Goal: Transaction & Acquisition: Purchase product/service

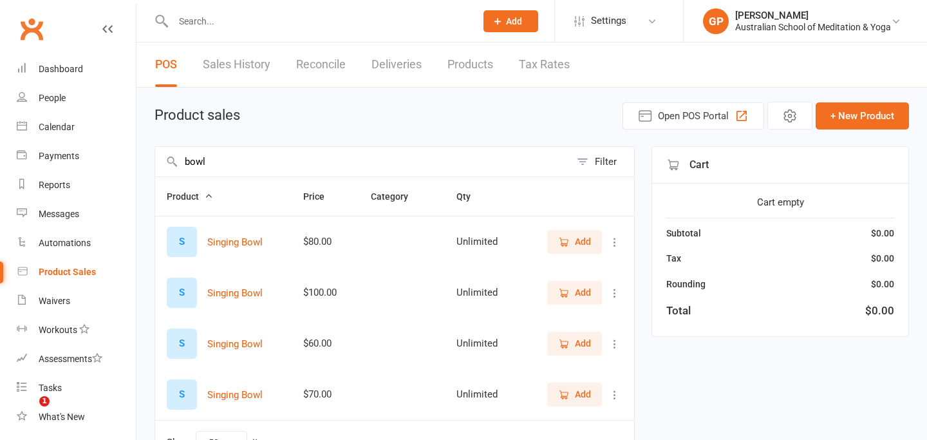
select select "50"
type input "b"
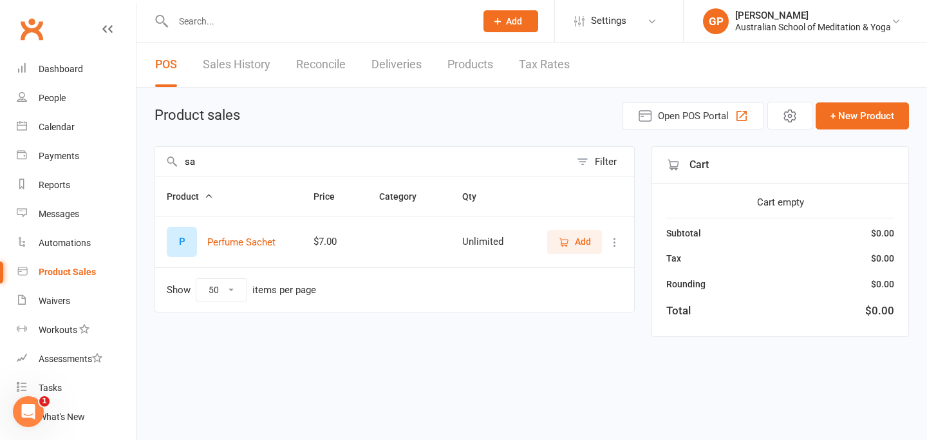
type input "s"
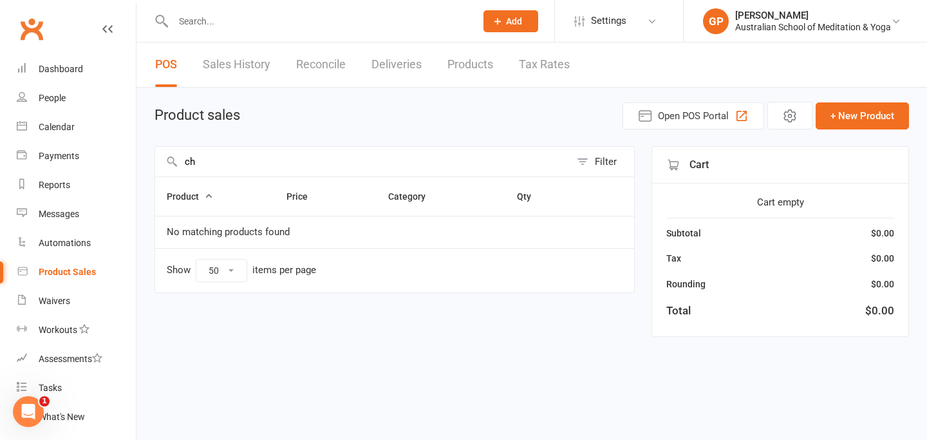
type input "c"
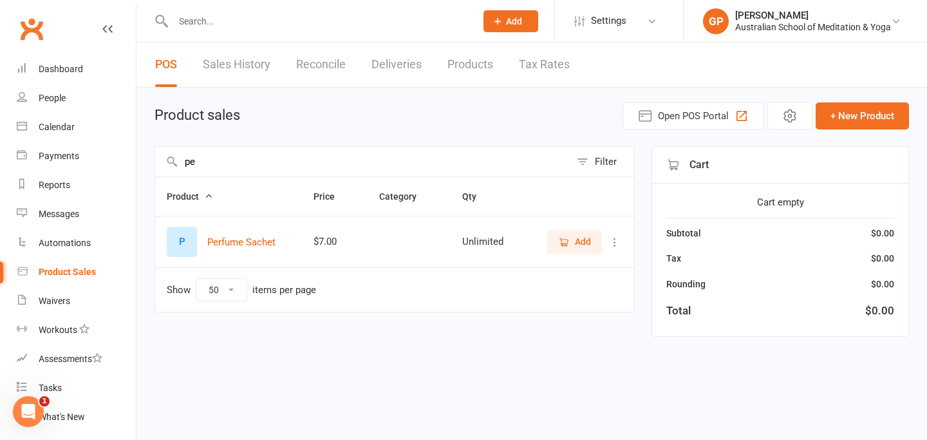
type input "p"
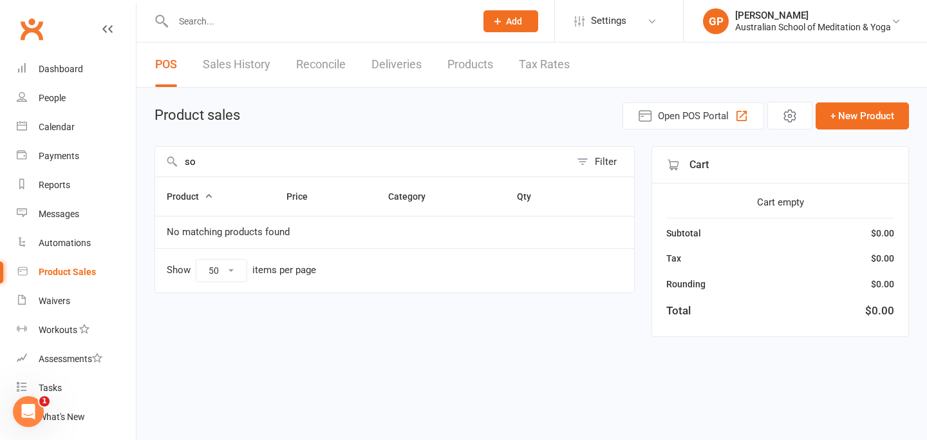
type input "s"
type input "c"
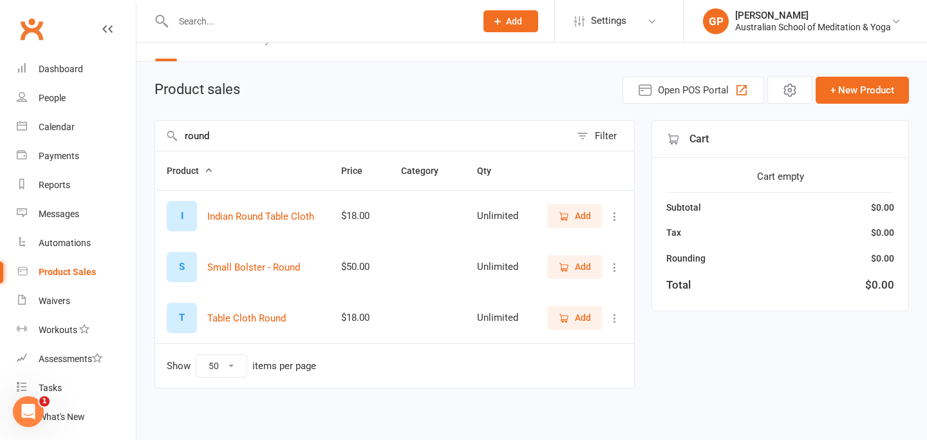
scroll to position [29, 0]
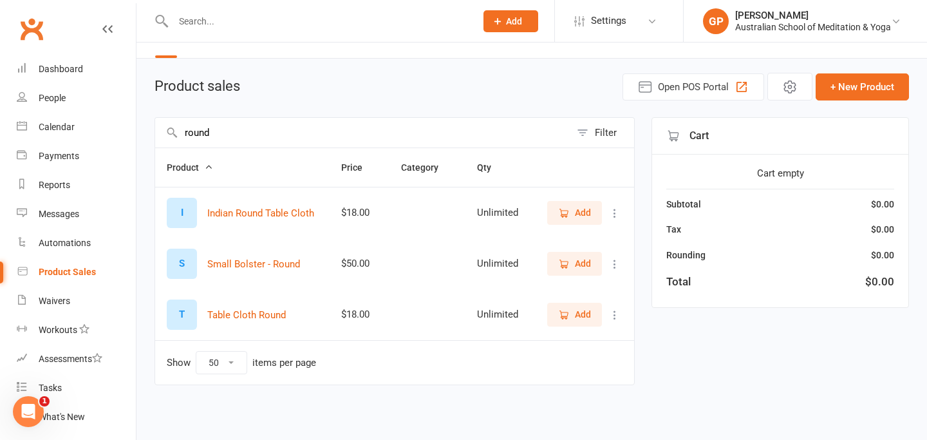
click at [228, 137] on input "round" at bounding box center [362, 133] width 415 height 30
type input "r"
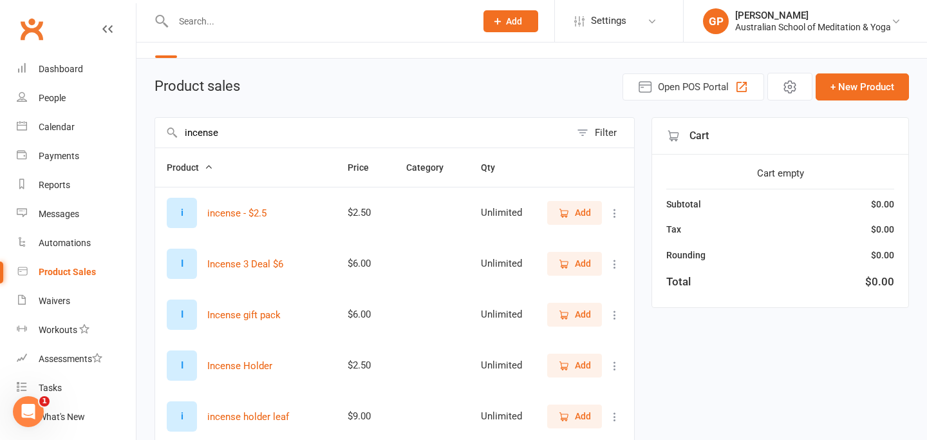
type input "incense"
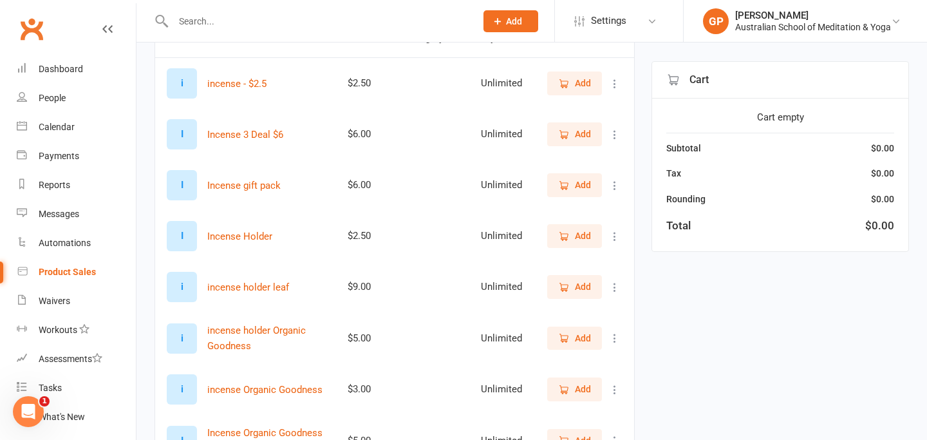
scroll to position [155, 0]
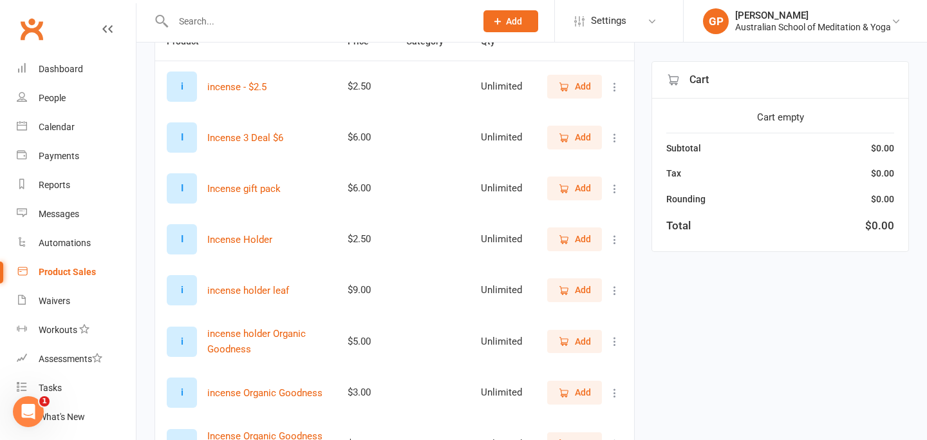
click at [82, 269] on div "Product Sales" at bounding box center [67, 272] width 57 height 10
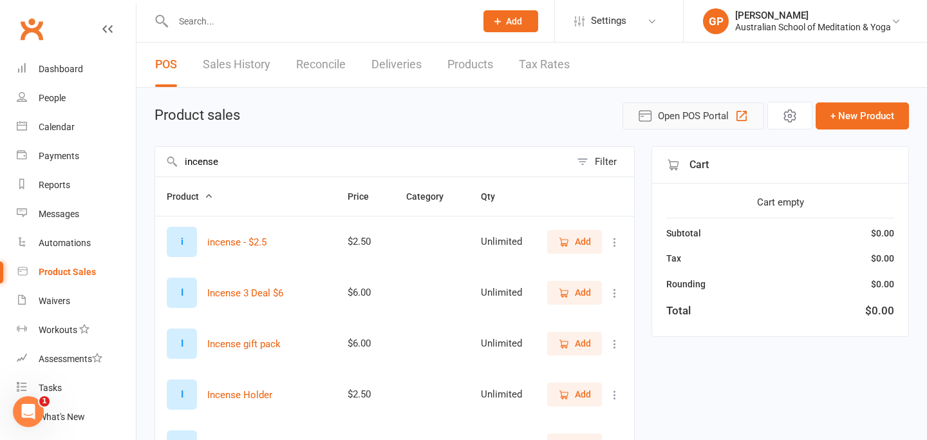
click at [676, 115] on span "Open POS Portal" at bounding box center [693, 115] width 71 height 15
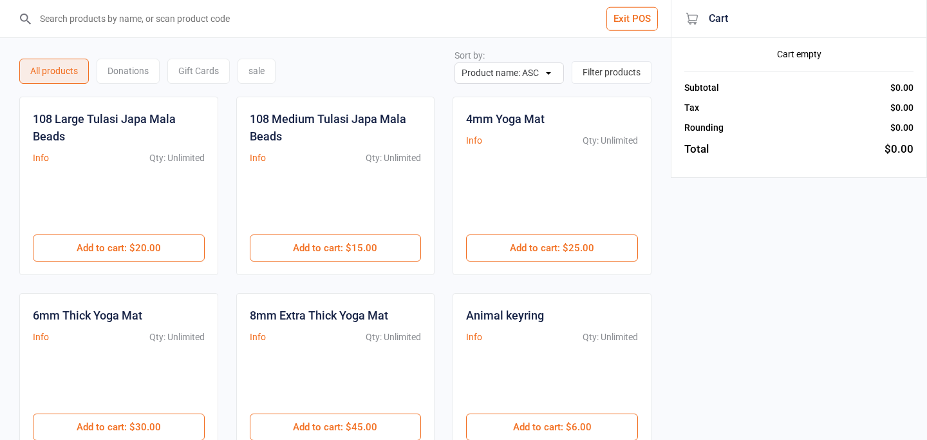
click at [63, 21] on input "search" at bounding box center [343, 18] width 620 height 37
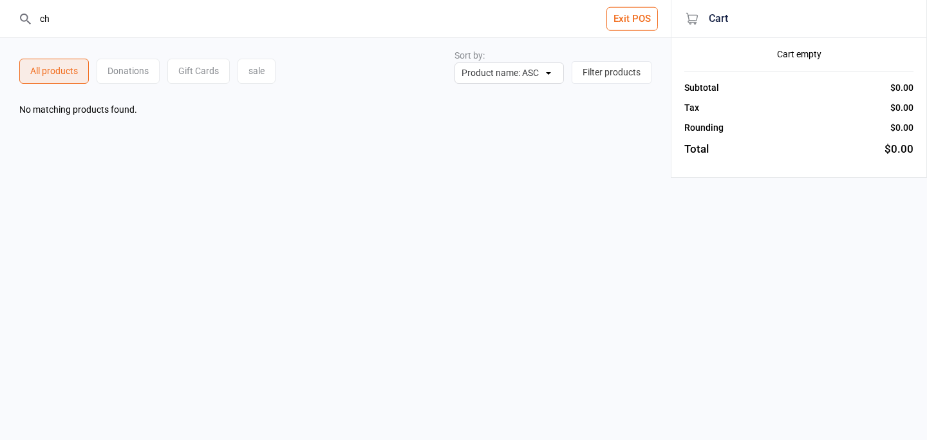
type input "c"
type input "s"
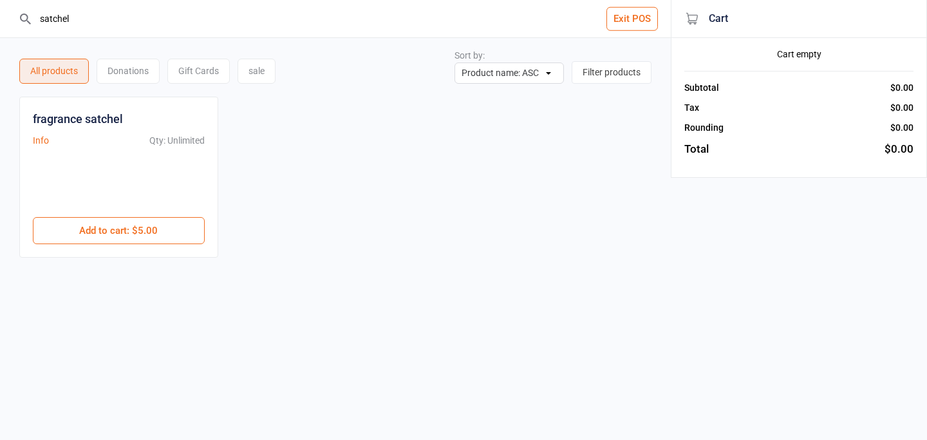
click at [77, 15] on input "satchel" at bounding box center [343, 18] width 620 height 37
click at [59, 23] on input "satchel" at bounding box center [343, 18] width 620 height 37
type input "s"
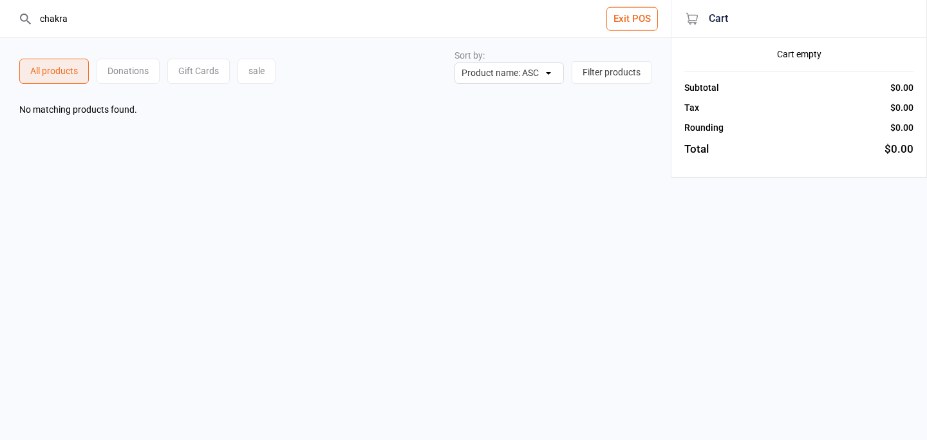
type input "chakra"
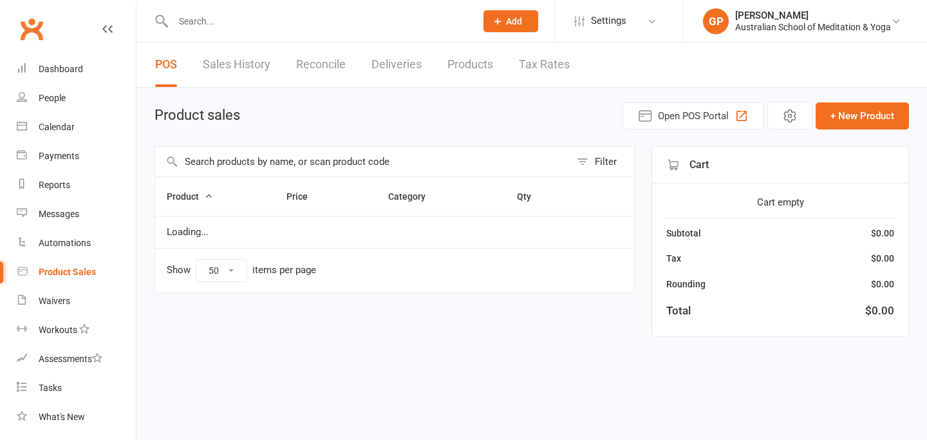
select select "50"
click at [184, 25] on input "text" at bounding box center [318, 21] width 298 height 18
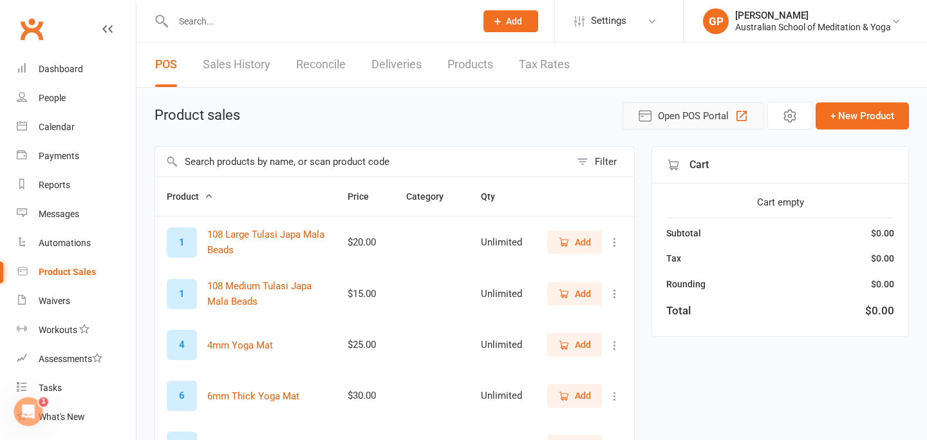
click at [703, 113] on span "Open POS Portal" at bounding box center [693, 115] width 71 height 15
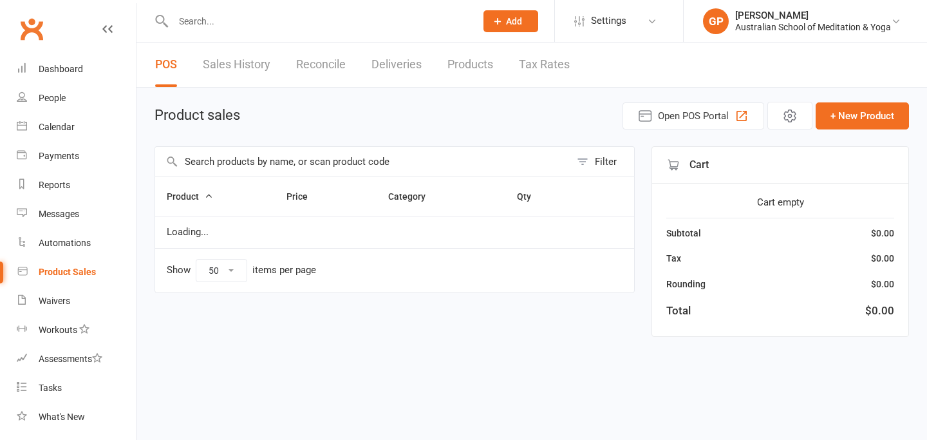
select select "50"
click at [862, 117] on button "+ New Product" at bounding box center [862, 115] width 93 height 27
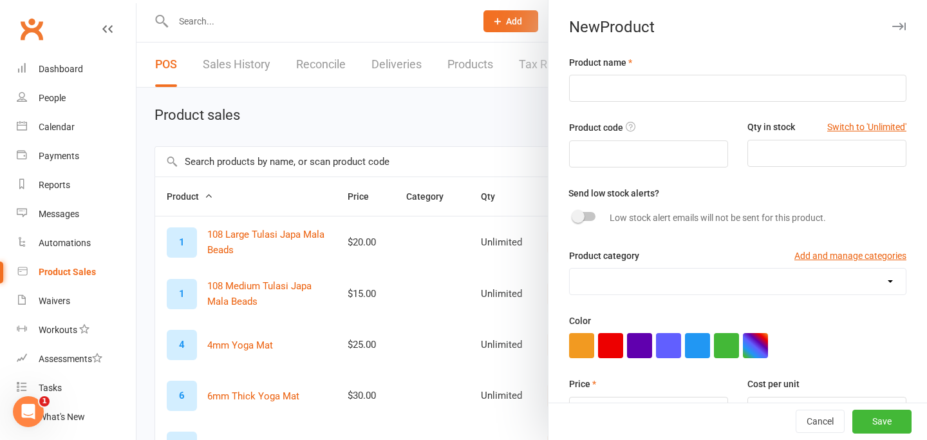
click at [189, 23] on div at bounding box center [532, 220] width 791 height 440
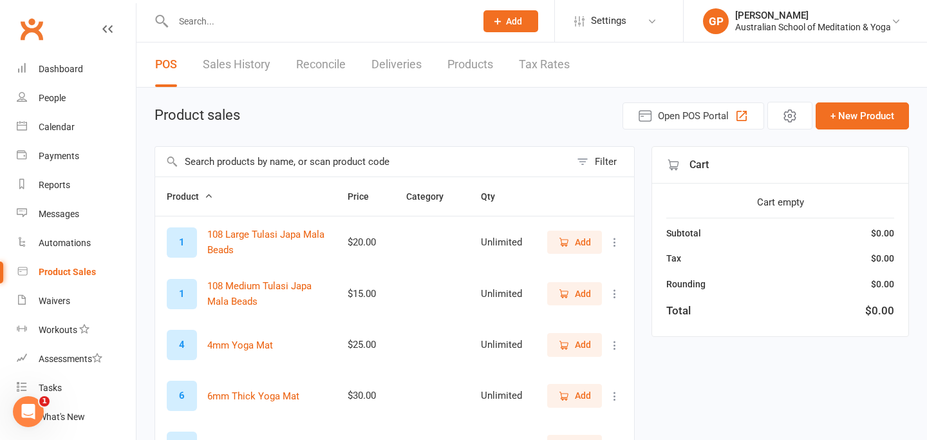
click at [184, 20] on input "text" at bounding box center [318, 21] width 298 height 18
click at [851, 118] on button "+ New Product" at bounding box center [862, 115] width 93 height 27
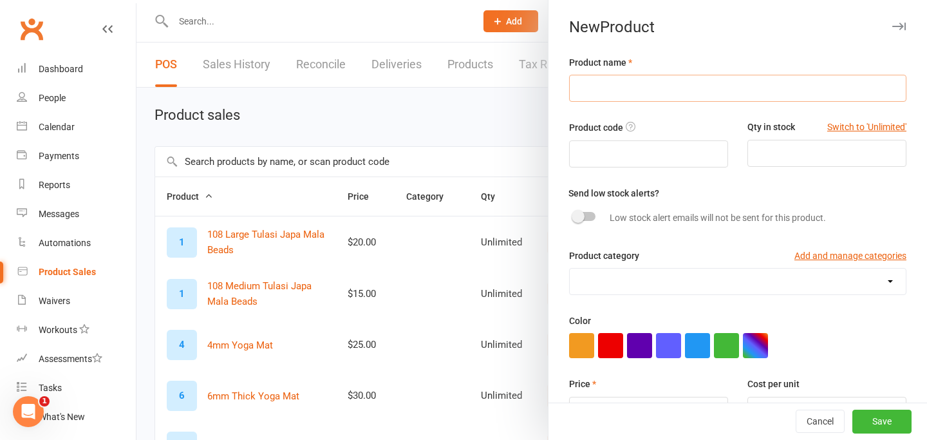
click at [597, 89] on input "text" at bounding box center [737, 88] width 337 height 27
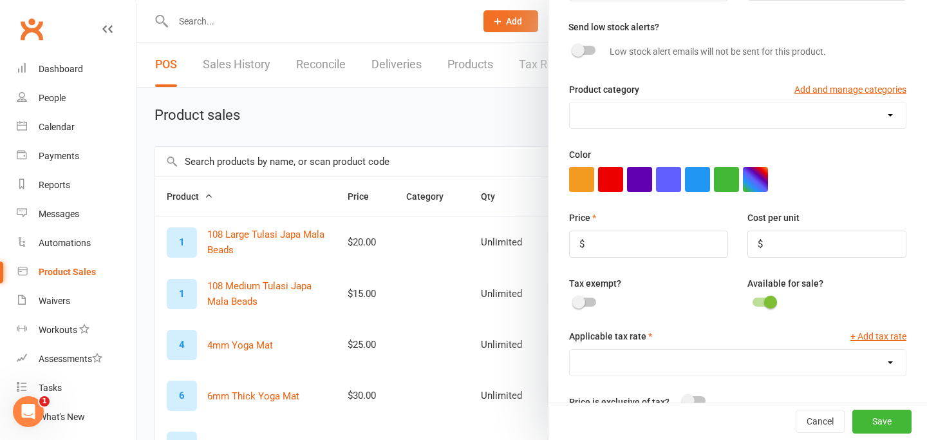
scroll to position [169, 0]
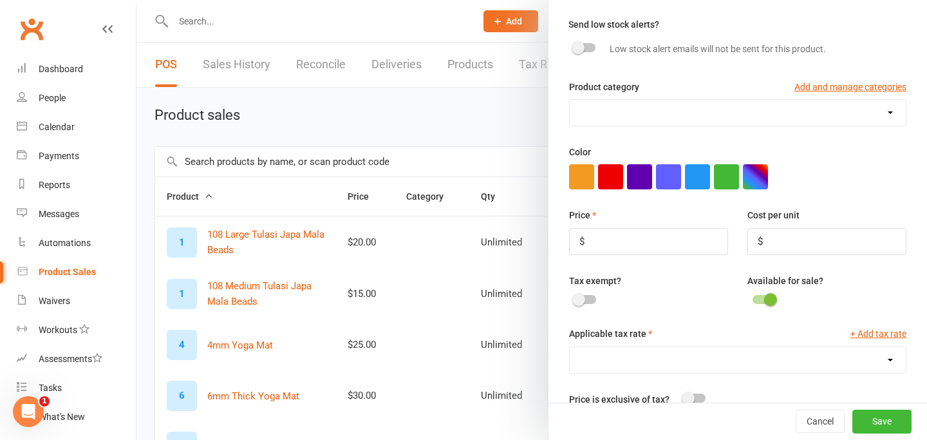
type input "chakra collection"
click at [594, 244] on input "number" at bounding box center [648, 241] width 159 height 27
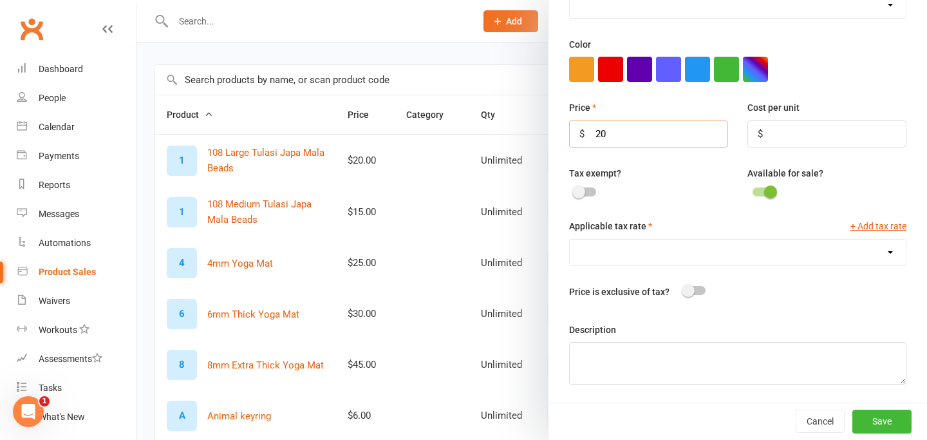
scroll to position [124, 0]
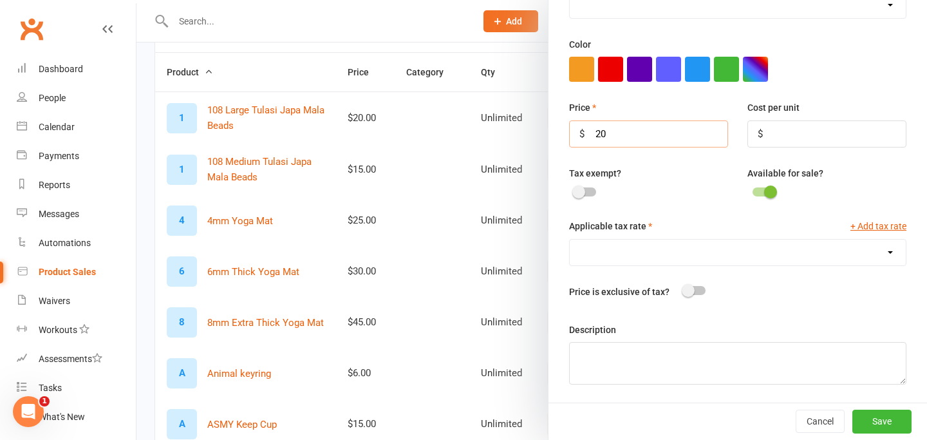
type input "20"
click at [598, 243] on select "GST (10.0%) Included Tax (10.0%)" at bounding box center [738, 253] width 336 height 26
select select "1374"
click at [887, 428] on button "Save" at bounding box center [882, 421] width 59 height 23
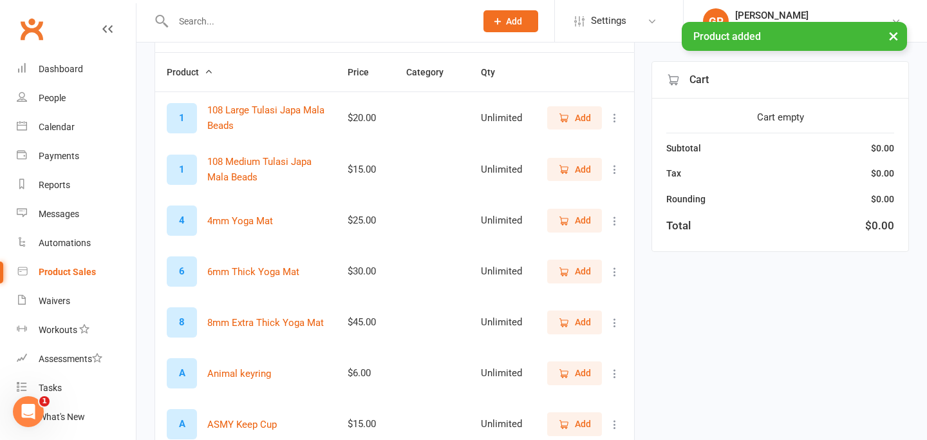
click at [892, 35] on button "×" at bounding box center [893, 36] width 23 height 28
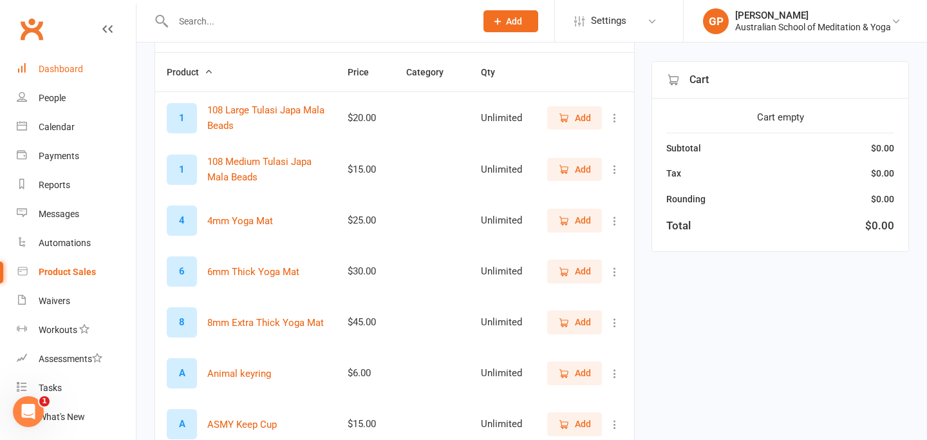
click at [73, 70] on div "Dashboard" at bounding box center [61, 69] width 44 height 10
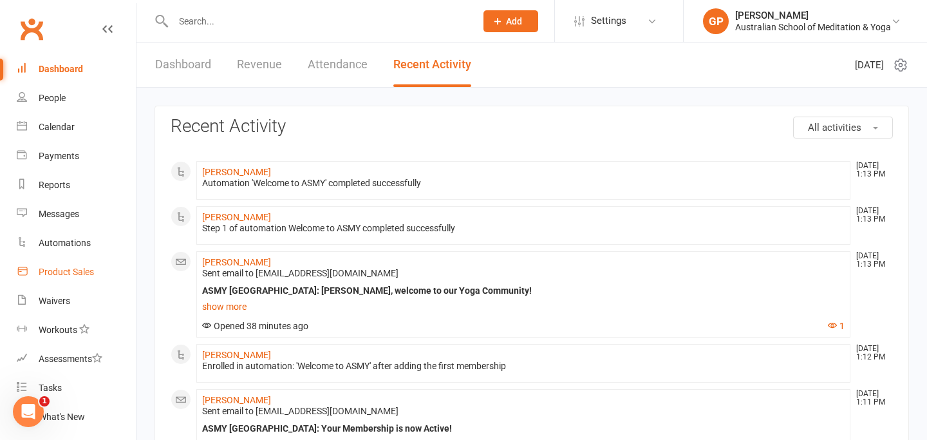
click at [68, 272] on div "Product Sales" at bounding box center [66, 272] width 55 height 10
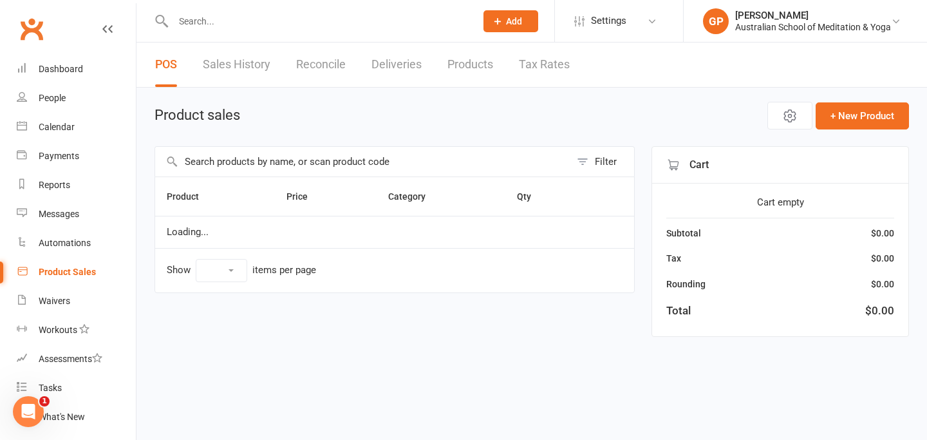
select select "50"
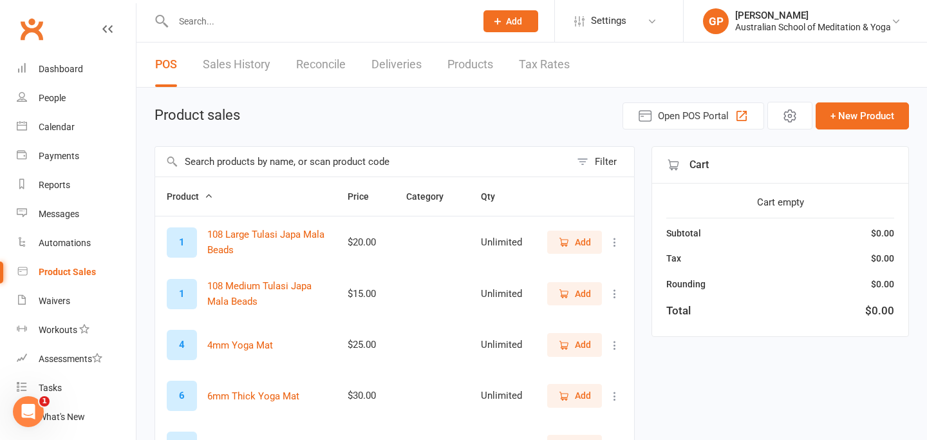
click at [201, 19] on input "text" at bounding box center [318, 21] width 298 height 18
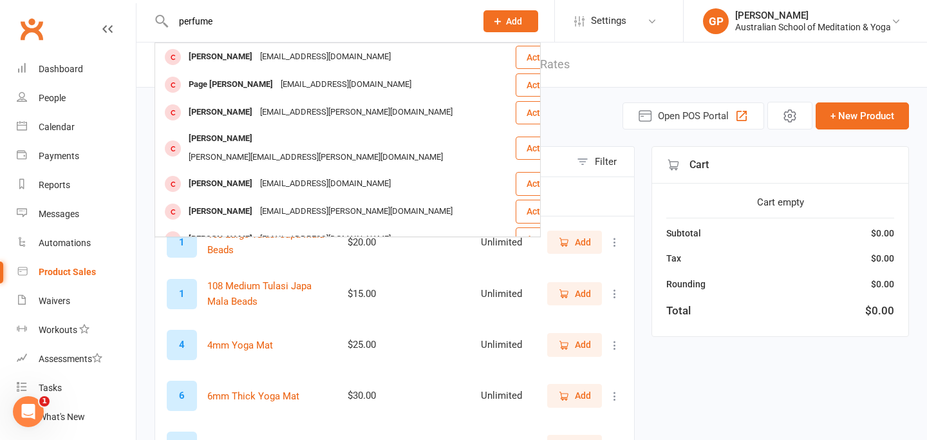
type input "perfume"
click at [620, 62] on header "POS Sales History Reconcile Deliveries Products Tax Rates" at bounding box center [532, 65] width 791 height 45
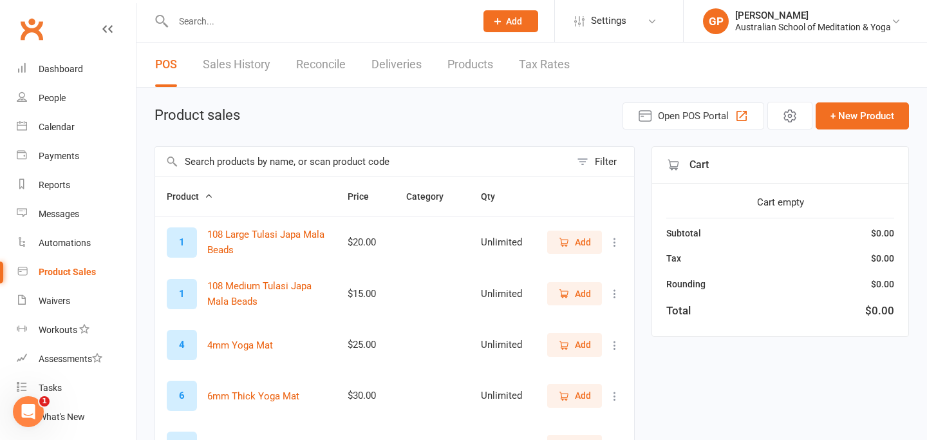
click at [202, 163] on input "text" at bounding box center [362, 162] width 415 height 30
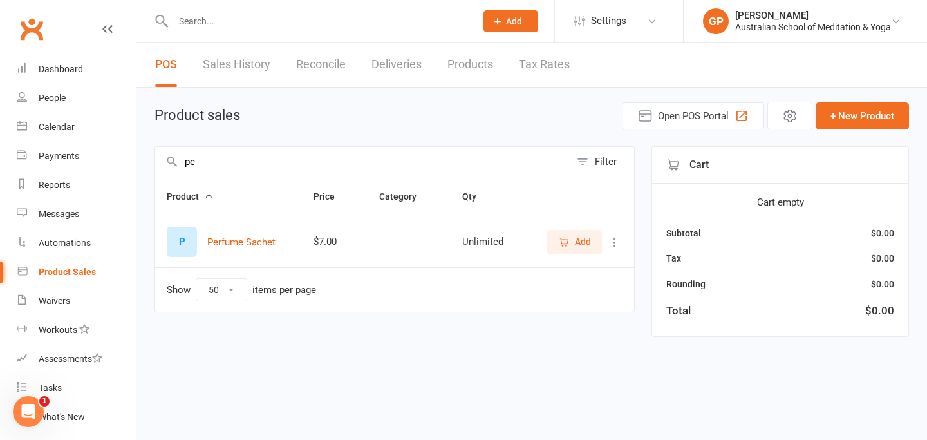
type input "p"
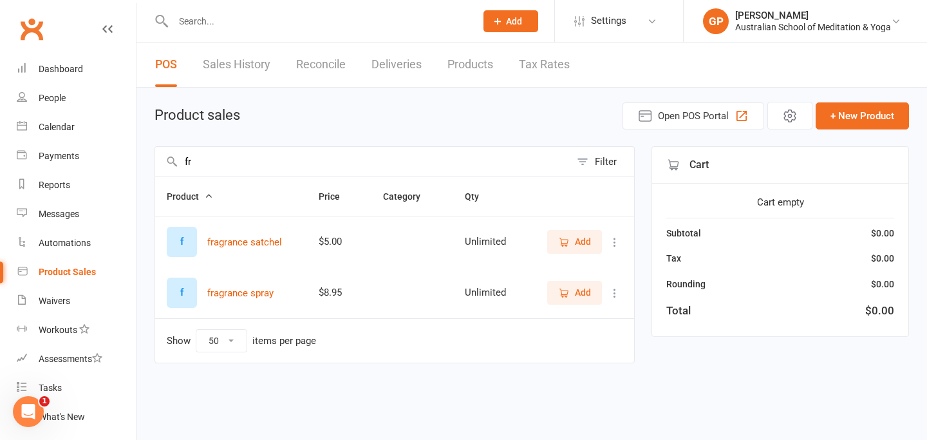
type input "f"
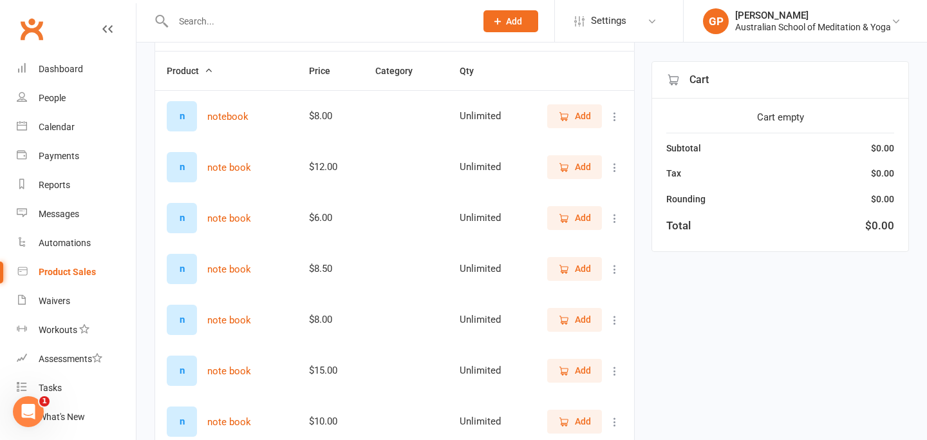
scroll to position [128, 0]
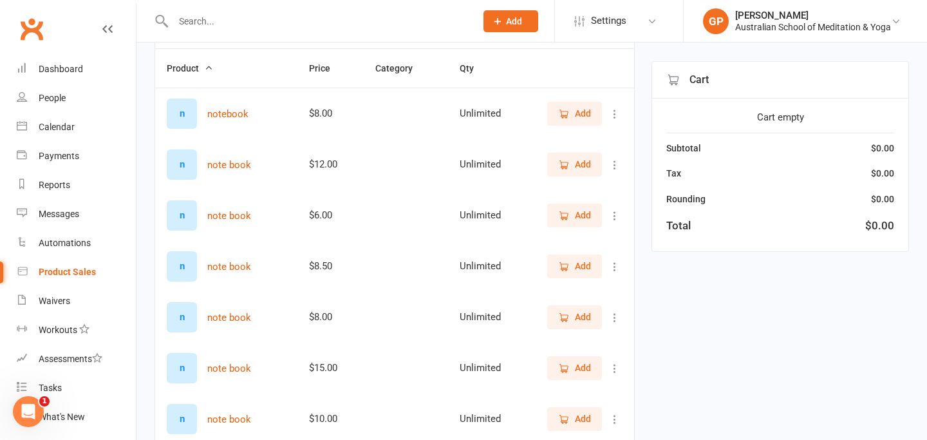
click at [612, 115] on icon at bounding box center [615, 114] width 13 height 13
click at [522, 165] on link "Delete" at bounding box center [559, 165] width 128 height 26
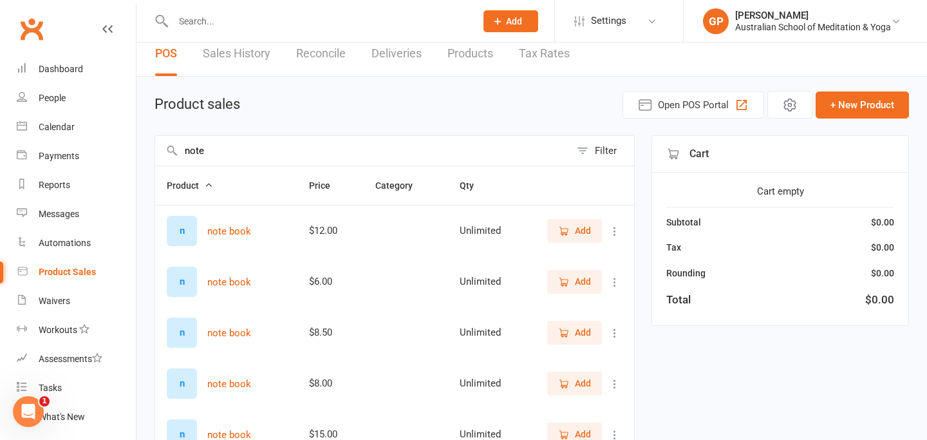
scroll to position [0, 0]
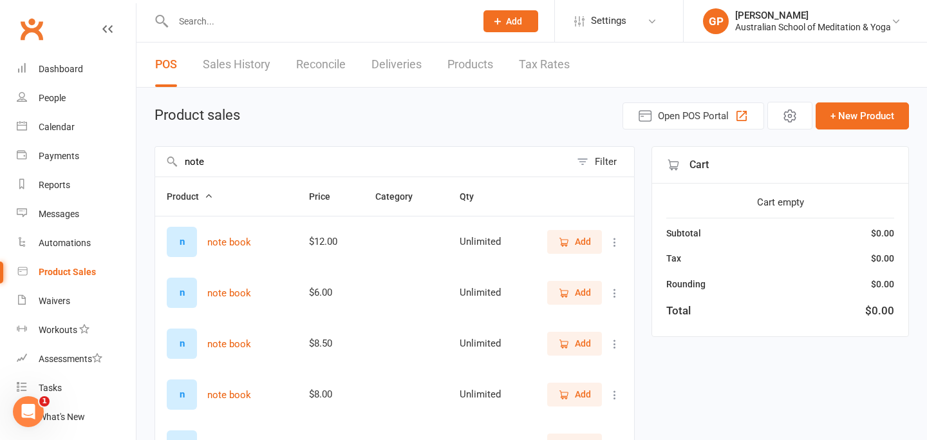
click at [213, 166] on input "note" at bounding box center [362, 162] width 415 height 30
type input "n"
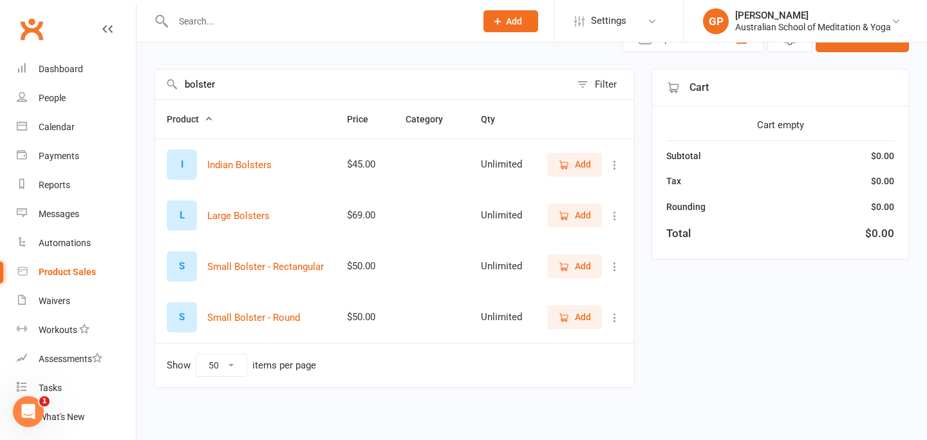
scroll to position [80, 0]
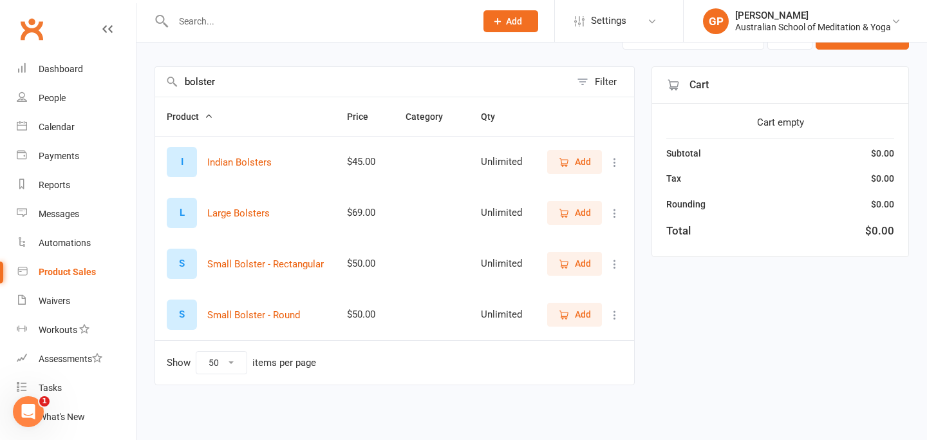
click at [227, 82] on input "bolster" at bounding box center [362, 82] width 415 height 30
type input "b"
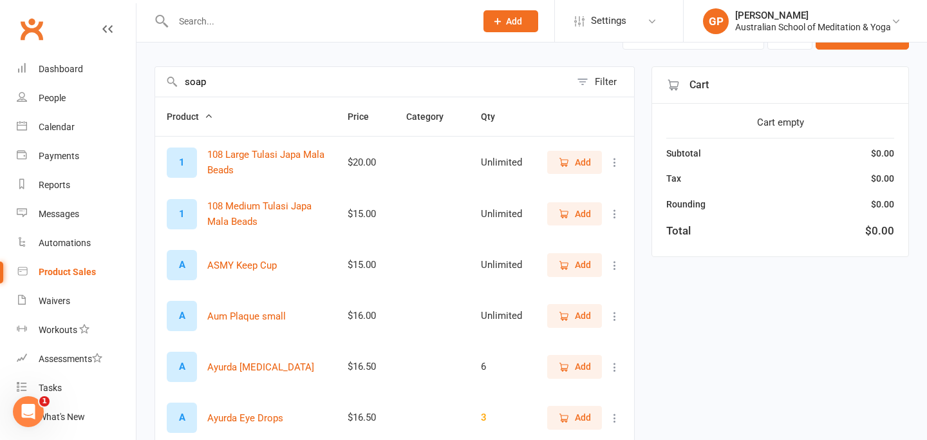
scroll to position [0, 0]
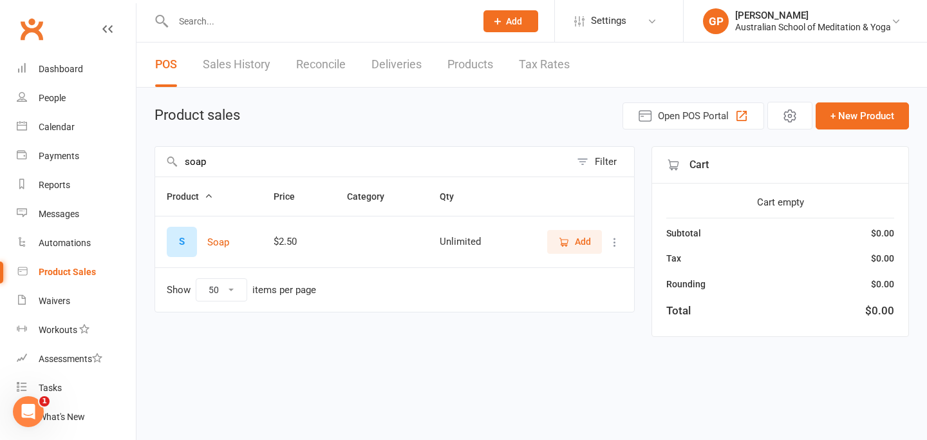
click at [575, 238] on span "Add" at bounding box center [583, 241] width 16 height 14
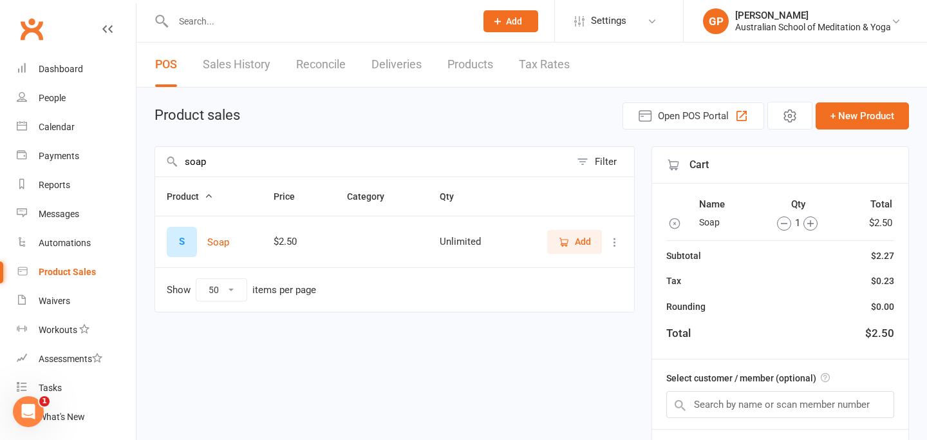
click at [578, 239] on span "Add" at bounding box center [583, 241] width 16 height 14
click at [585, 246] on span "Add" at bounding box center [583, 241] width 16 height 14
click at [784, 227] on icon "button" at bounding box center [779, 223] width 14 height 14
click at [215, 167] on input "soap" at bounding box center [362, 162] width 415 height 30
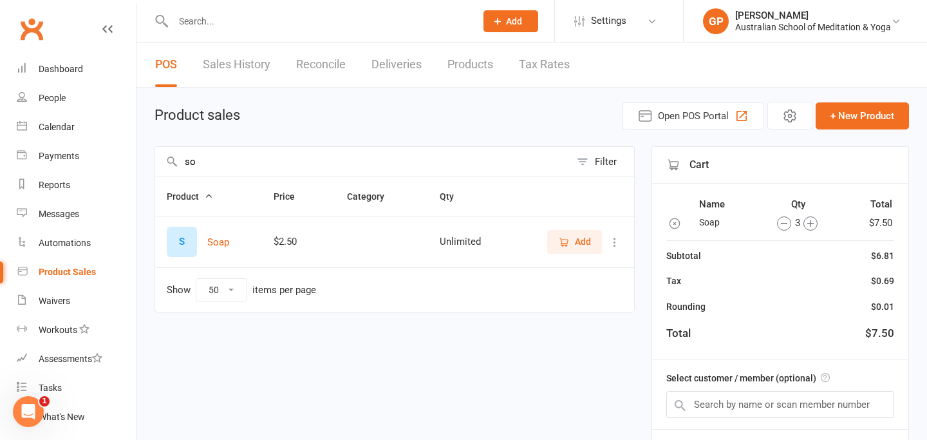
type input "s"
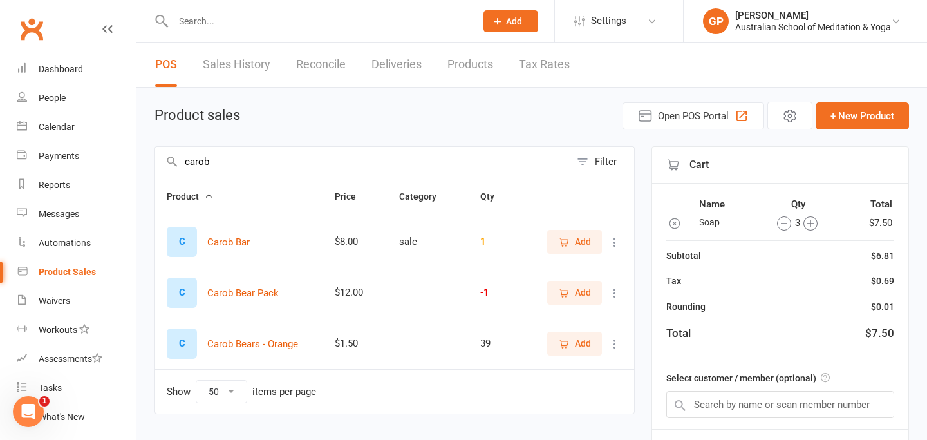
type input "carob"
click at [575, 346] on span "Add" at bounding box center [583, 343] width 16 height 14
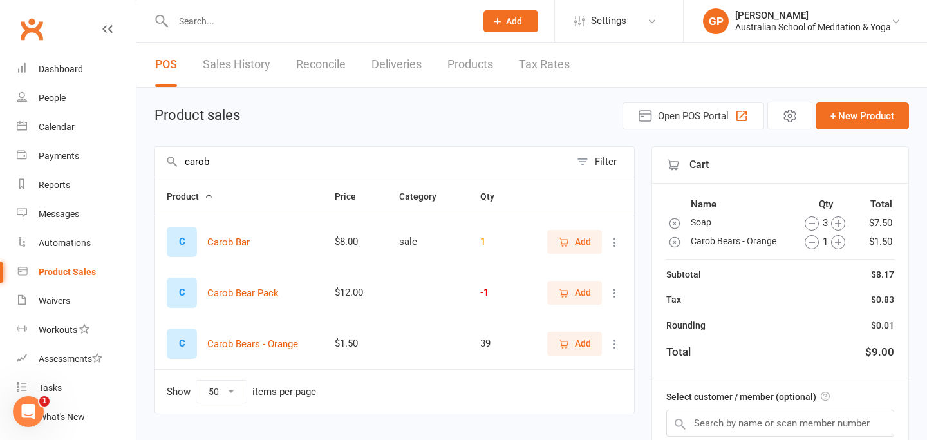
click at [575, 346] on span "Add" at bounding box center [583, 343] width 16 height 14
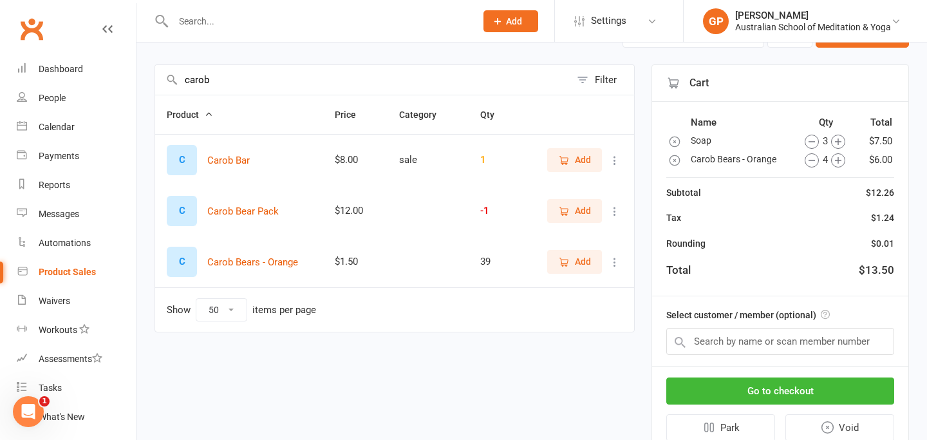
scroll to position [103, 0]
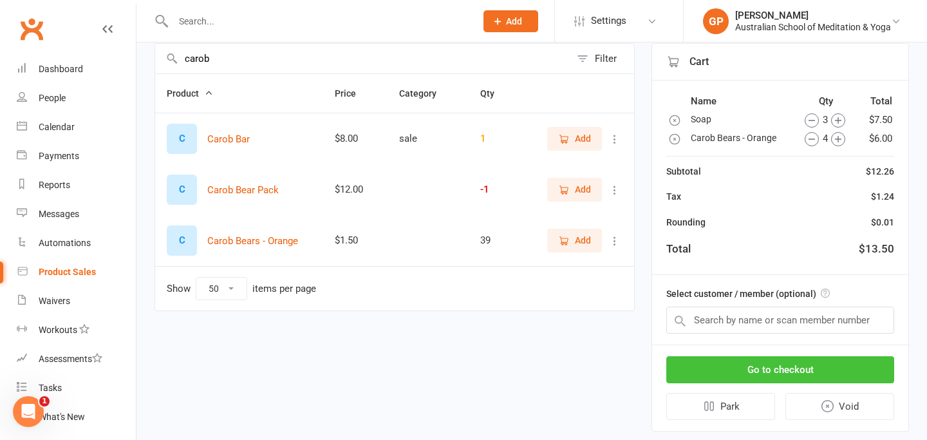
click at [784, 368] on button "Go to checkout" at bounding box center [781, 369] width 228 height 27
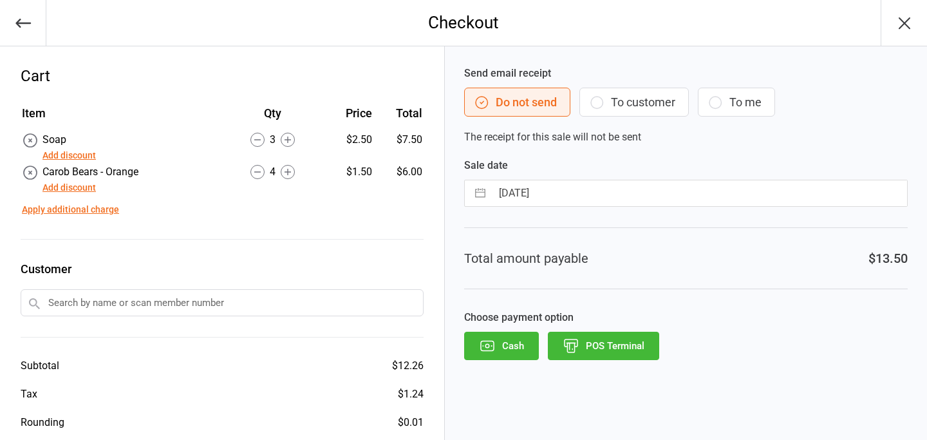
click at [613, 350] on button "POS Terminal" at bounding box center [603, 346] width 111 height 28
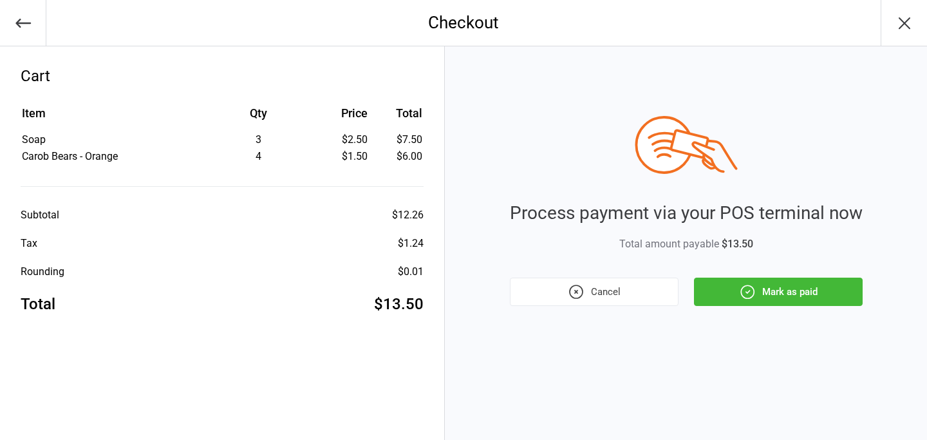
click at [793, 290] on button "Mark as paid" at bounding box center [778, 292] width 169 height 28
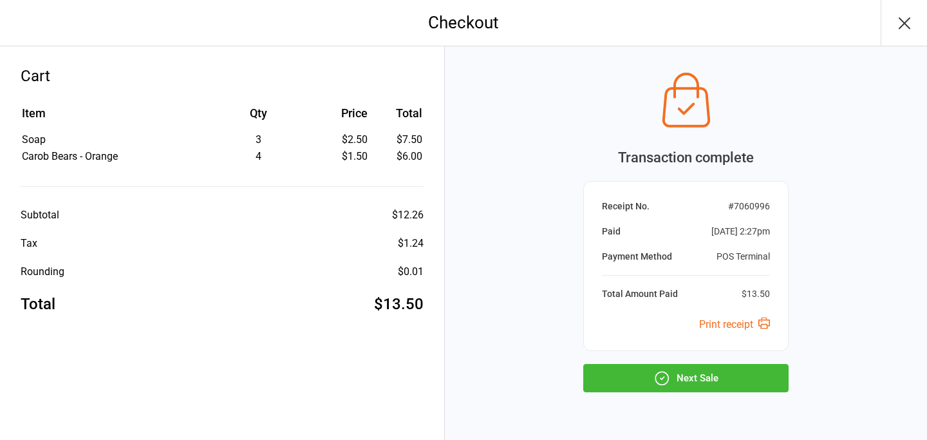
click at [675, 380] on button "Next Sale" at bounding box center [685, 378] width 205 height 28
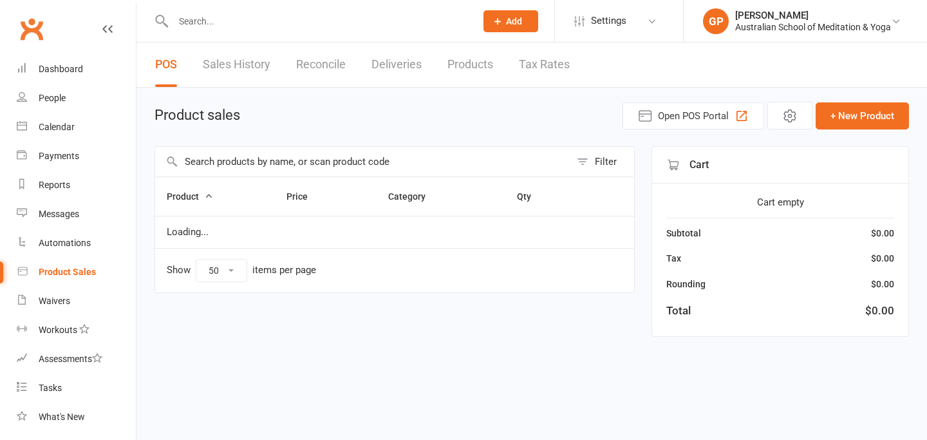
select select "50"
